Goal: Transaction & Acquisition: Subscribe to service/newsletter

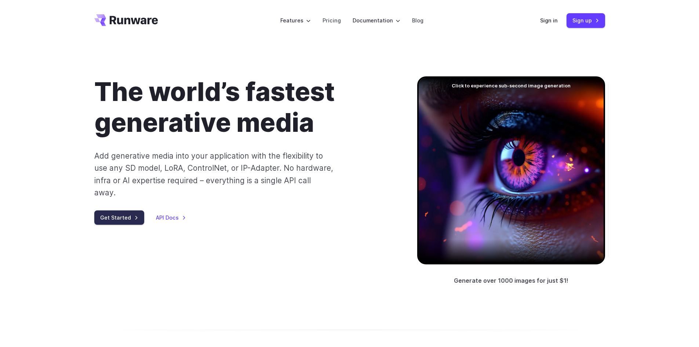
click at [130, 210] on link "Get Started" at bounding box center [119, 217] width 50 height 14
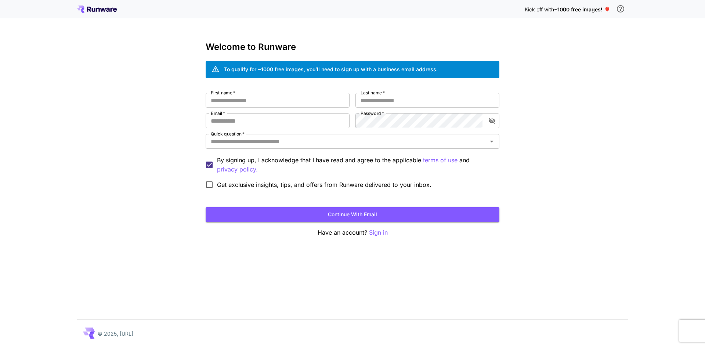
click at [97, 9] on icon at bounding box center [98, 10] width 4 height 4
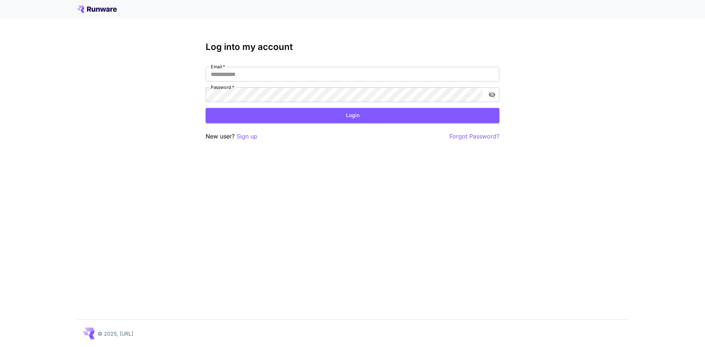
click at [95, 8] on icon at bounding box center [94, 10] width 4 height 4
click at [109, 11] on icon at bounding box center [108, 10] width 4 height 4
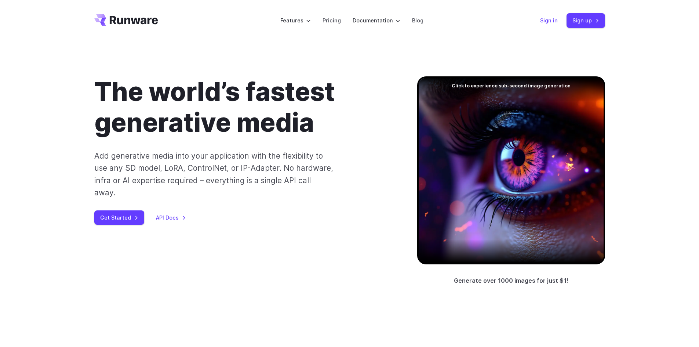
click at [550, 19] on link "Sign in" at bounding box center [549, 20] width 18 height 8
click at [593, 17] on link "Sign up" at bounding box center [586, 20] width 39 height 14
click at [327, 22] on link "Pricing" at bounding box center [332, 20] width 18 height 8
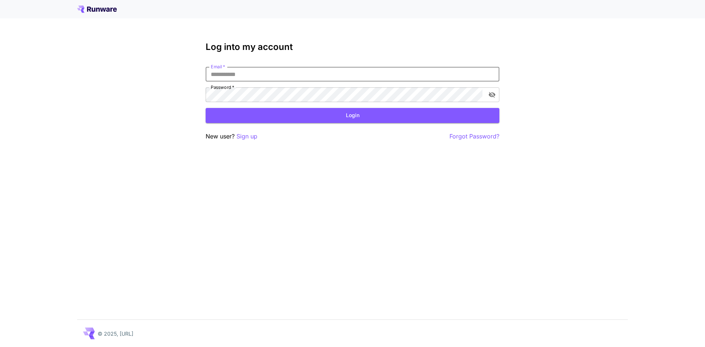
click at [250, 78] on input "Email   *" at bounding box center [353, 74] width 294 height 15
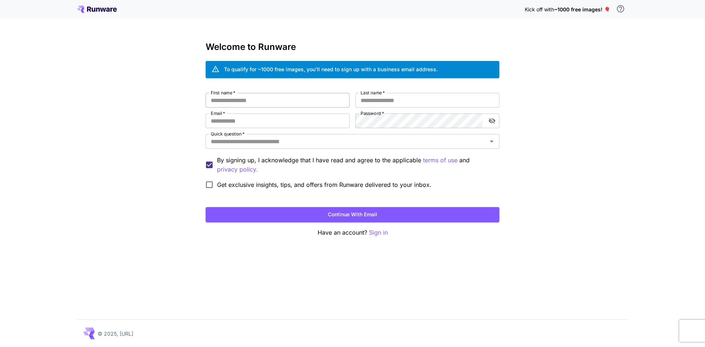
click at [315, 104] on input "First name   *" at bounding box center [278, 100] width 144 height 15
click at [101, 3] on div "Kick off with ~1000 free images! 🎈" at bounding box center [352, 8] width 551 height 15
click at [101, 7] on icon at bounding box center [97, 9] width 40 height 7
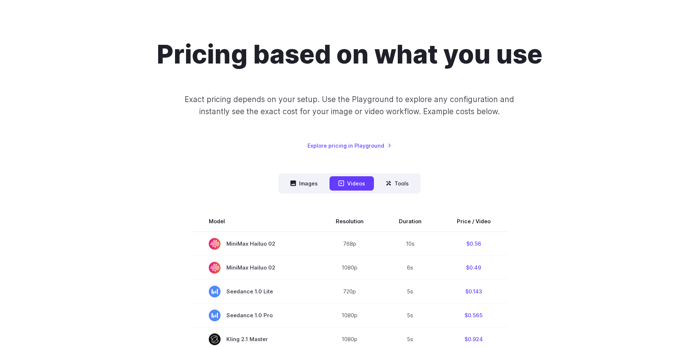
scroll to position [110, 0]
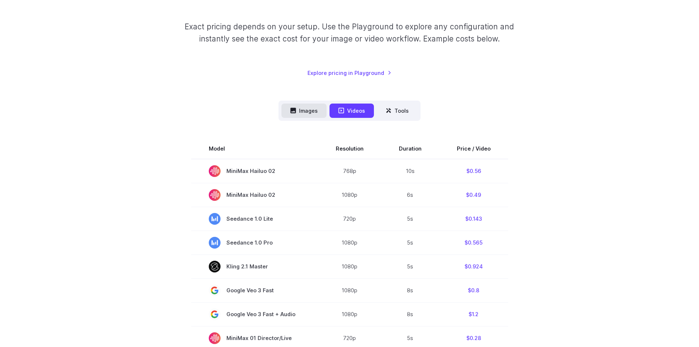
click at [303, 106] on button "Images" at bounding box center [304, 111] width 45 height 14
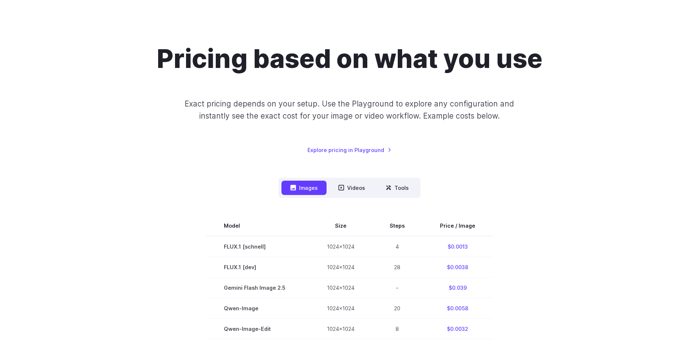
scroll to position [0, 0]
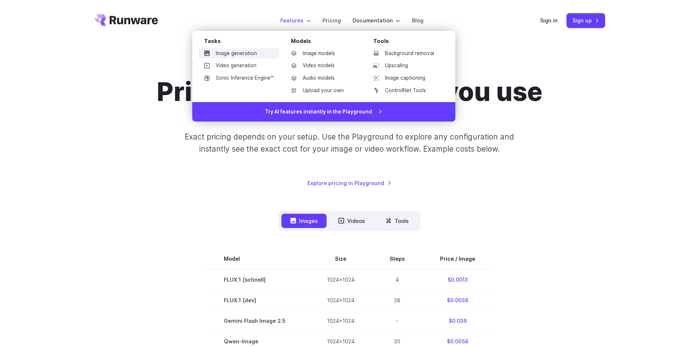
click at [256, 55] on link "Image generation" at bounding box center [238, 53] width 81 height 11
